Goal: Task Accomplishment & Management: Complete application form

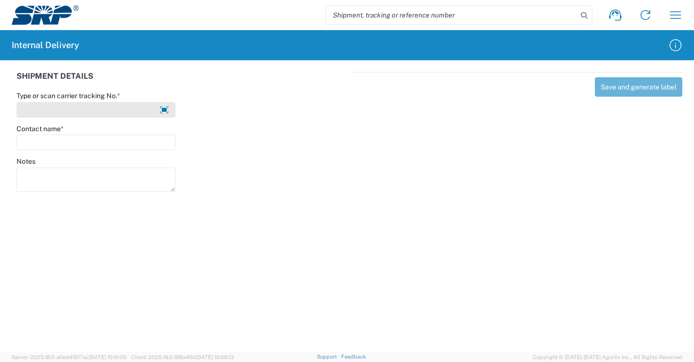
click at [98, 112] on input "Type or scan carrier tracking No. *" at bounding box center [96, 110] width 159 height 16
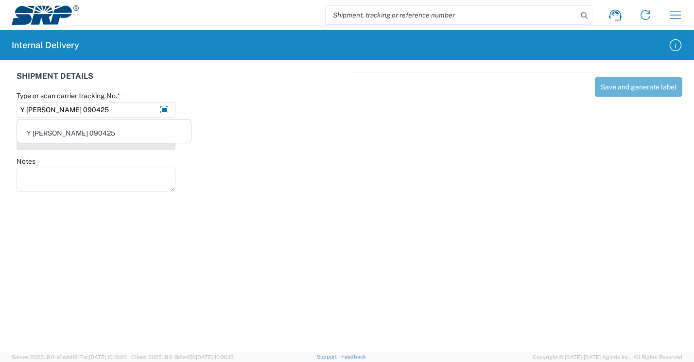
type input "Y JENNIFER WHITLOCK 090425"
click at [63, 147] on input "Contact name *" at bounding box center [96, 143] width 159 height 16
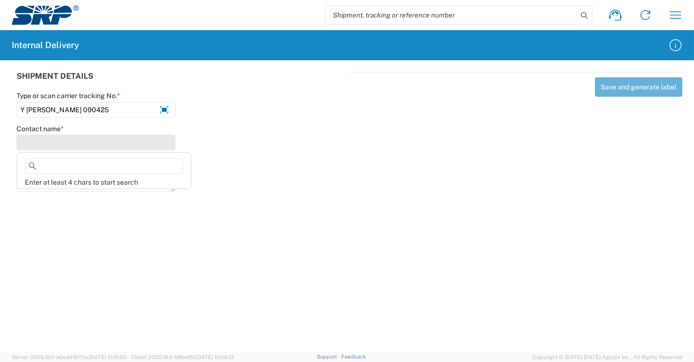
click at [67, 142] on input "Contact name *" at bounding box center [96, 143] width 159 height 16
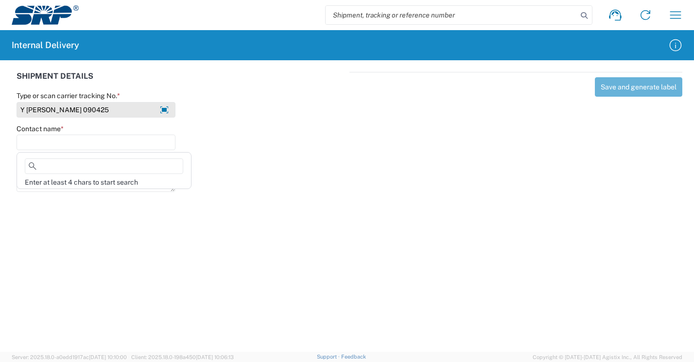
drag, startPoint x: 135, startPoint y: 111, endPoint x: 140, endPoint y: 111, distance: 5.8
click at [135, 110] on input "Y JENNIFER WHITLOCK 090425" at bounding box center [96, 110] width 159 height 16
click at [132, 106] on input "Y JENNIFER WHITLOCK 090425" at bounding box center [96, 110] width 159 height 16
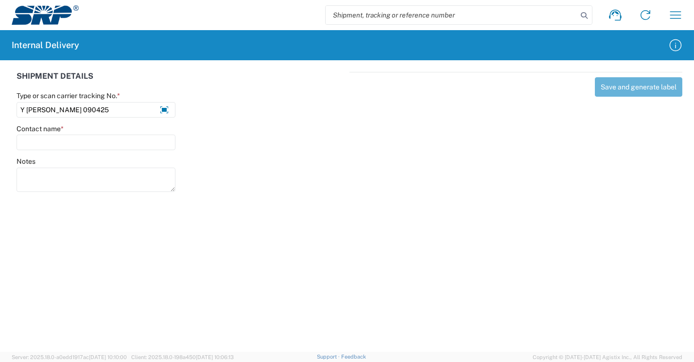
drag, startPoint x: 280, startPoint y: 152, endPoint x: 191, endPoint y: 112, distance: 97.0
click at [276, 148] on div "Contact name *" at bounding box center [181, 140] width 338 height 33
drag, startPoint x: 130, startPoint y: 109, endPoint x: 190, endPoint y: 111, distance: 60.7
click at [130, 109] on input "Y JENNIFER WHITLOCK 090425" at bounding box center [96, 110] width 159 height 16
click at [166, 109] on icon at bounding box center [164, 110] width 5 height 4
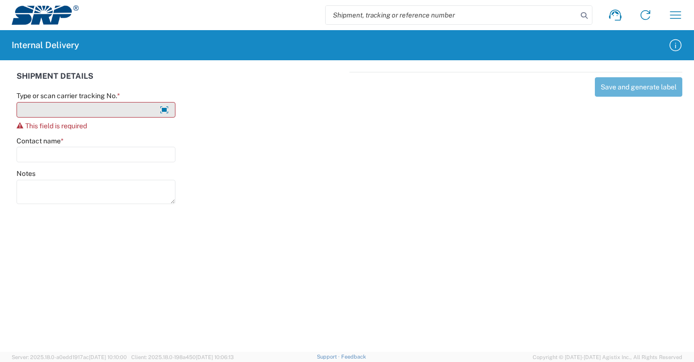
click at [60, 109] on input "Type or scan carrier tracking No. *" at bounding box center [96, 110] width 159 height 16
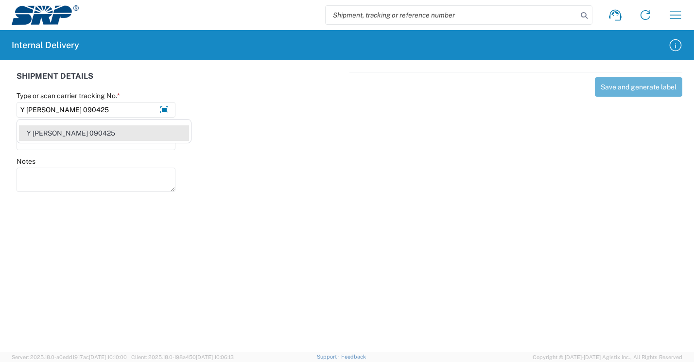
type input "Y JENNIFER WHITLOCK 090425"
click at [171, 134] on div "Y JENNIFER WHITLOCK 090425" at bounding box center [104, 133] width 170 height 16
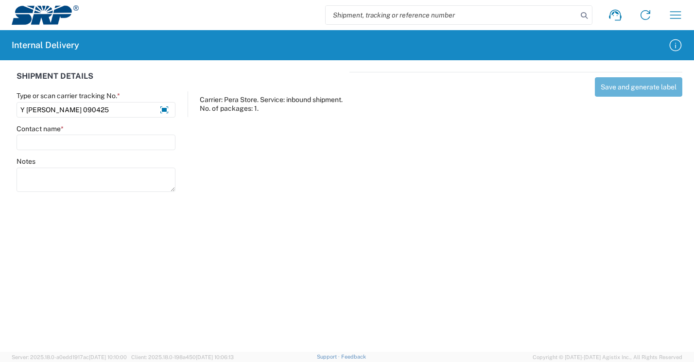
drag, startPoint x: 322, startPoint y: 167, endPoint x: 316, endPoint y: 150, distance: 17.8
click at [322, 167] on div "Notes" at bounding box center [181, 179] width 338 height 44
click at [52, 144] on input "Contact name *" at bounding box center [96, 143] width 159 height 16
drag, startPoint x: 273, startPoint y: 172, endPoint x: 275, endPoint y: 142, distance: 30.7
click at [274, 172] on div "Notes" at bounding box center [181, 179] width 338 height 44
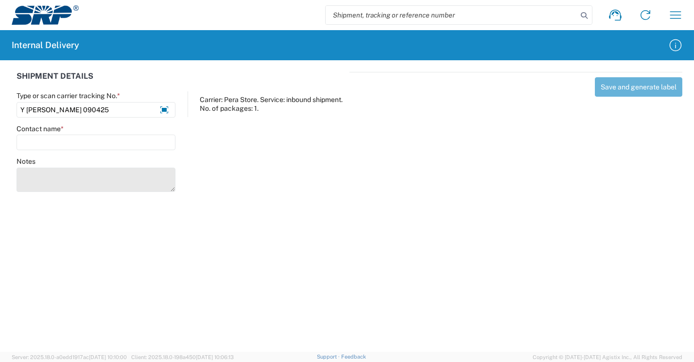
drag, startPoint x: 61, startPoint y: 177, endPoint x: 142, endPoint y: 170, distance: 81.9
click at [63, 176] on textarea "Notes" at bounding box center [96, 180] width 159 height 24
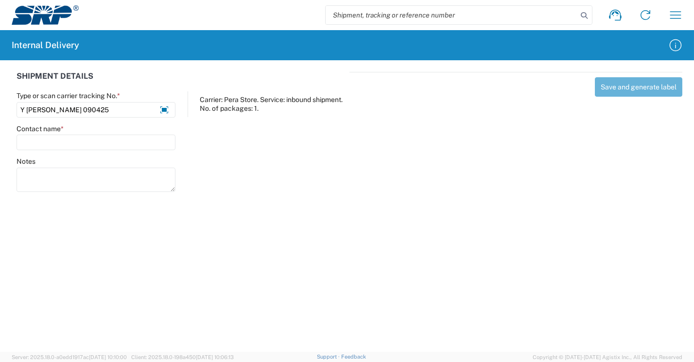
click at [338, 236] on agx-forms-host "Shipment request Shipment tracking Internal delivery Transit update My profile …" at bounding box center [347, 181] width 694 height 362
